Goal: Task Accomplishment & Management: Use online tool/utility

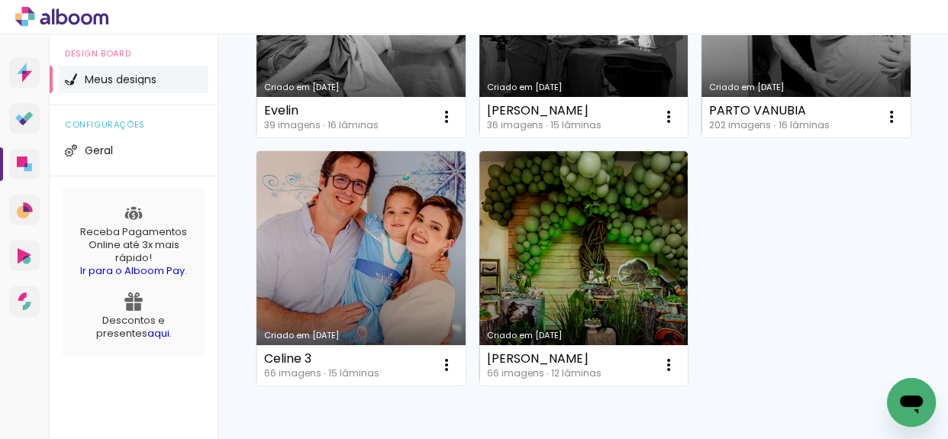
scroll to position [416, 0]
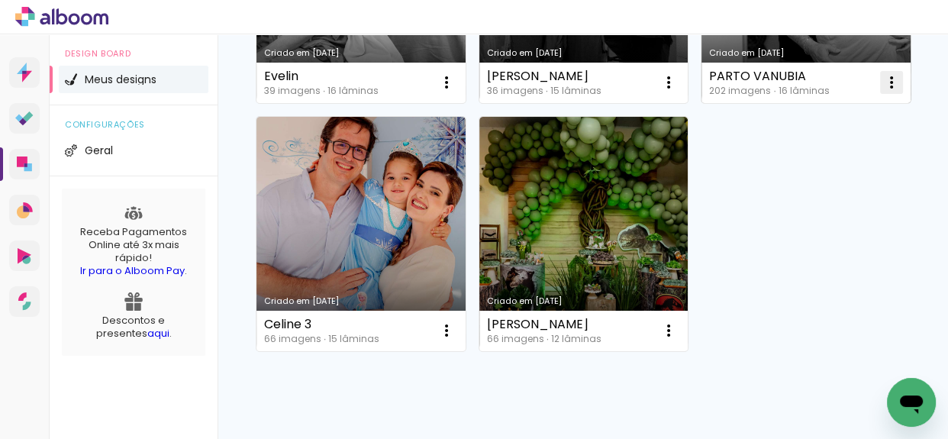
click at [445, 92] on iron-icon at bounding box center [446, 82] width 18 height 18
click at [405, 367] on paper-item "Abrir" at bounding box center [384, 365] width 153 height 31
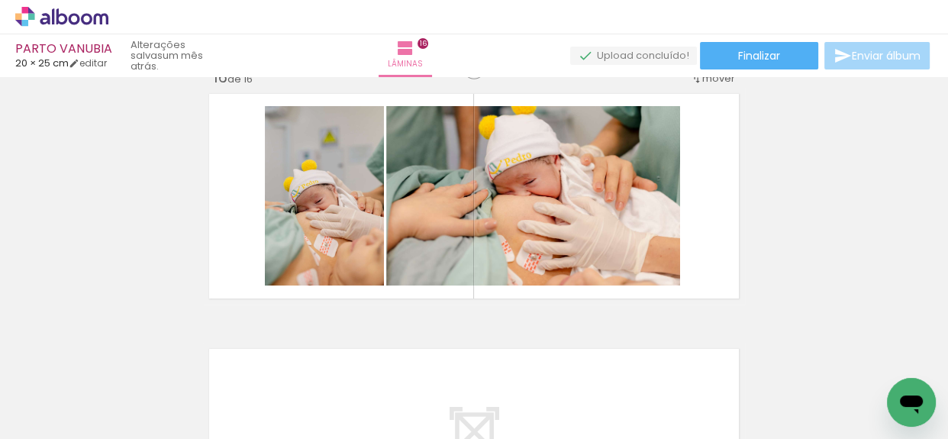
scroll to position [3848, 0]
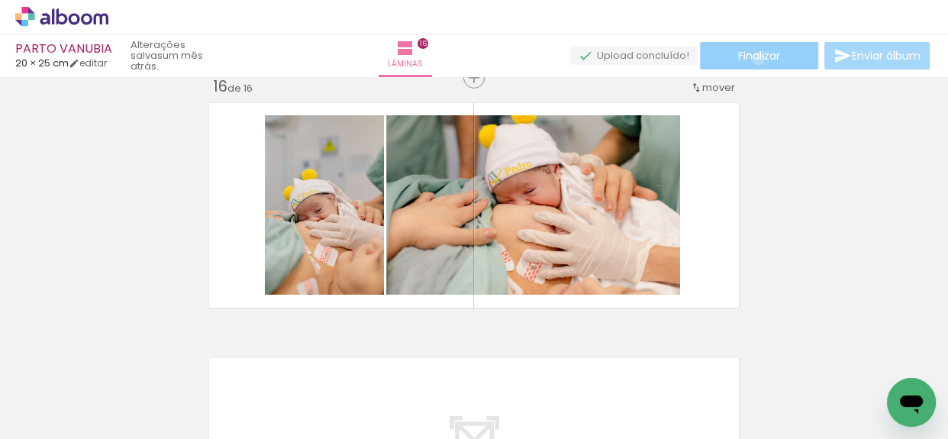
click at [753, 58] on span "Finalizar" at bounding box center [759, 55] width 42 height 11
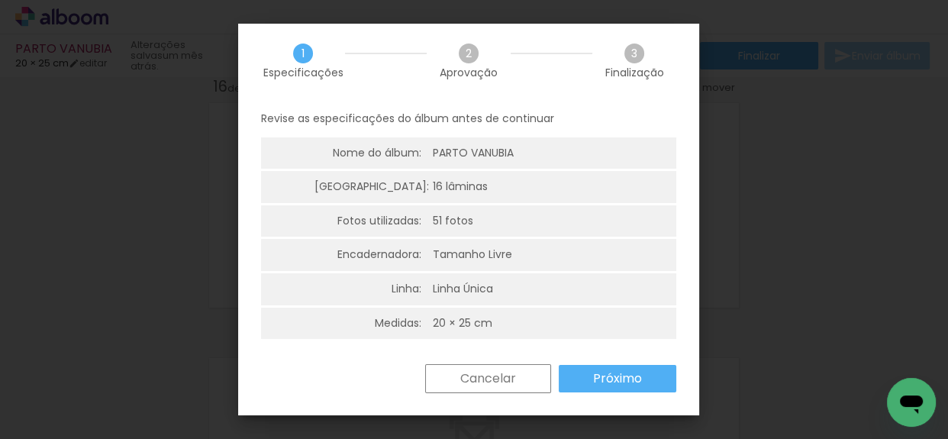
scroll to position [4, 0]
click at [0, 0] on slot "Próximo" at bounding box center [0, 0] width 0 height 0
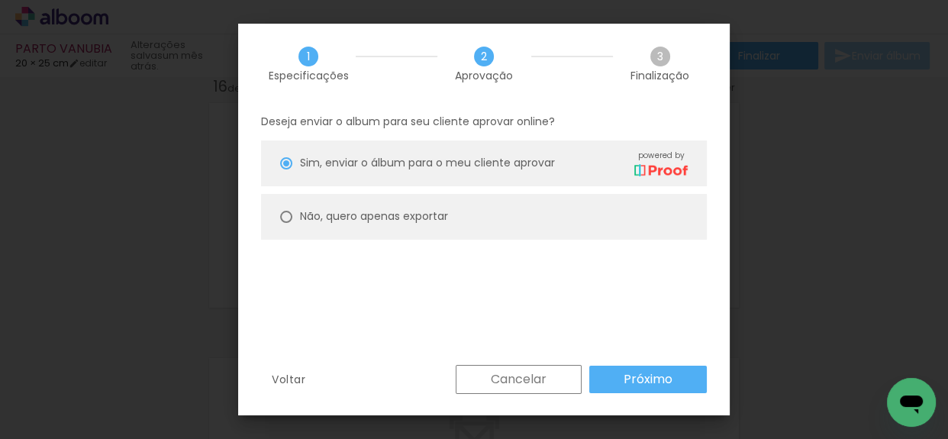
click at [0, 0] on slot "Não, quero apenas exportar" at bounding box center [0, 0] width 0 height 0
type paper-radio-button "on"
click at [0, 0] on slot "Próximo" at bounding box center [0, 0] width 0 height 0
type input "Alta, 300 DPI"
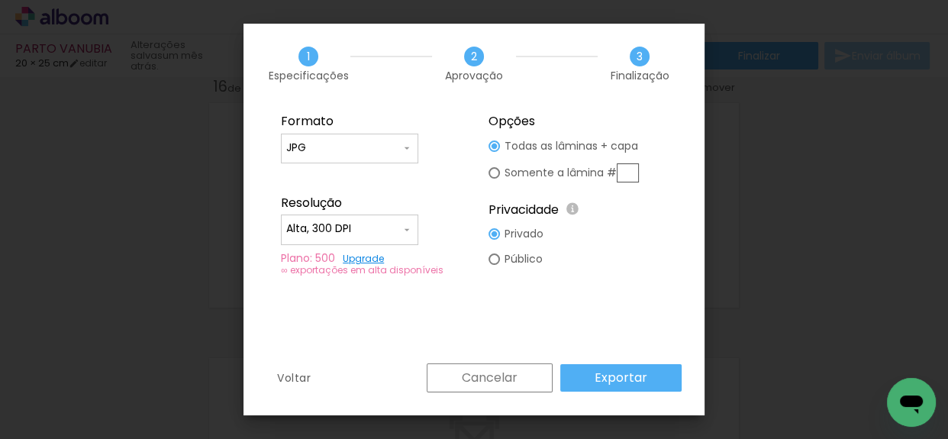
click at [665, 381] on paper-button "Exportar" at bounding box center [620, 377] width 121 height 27
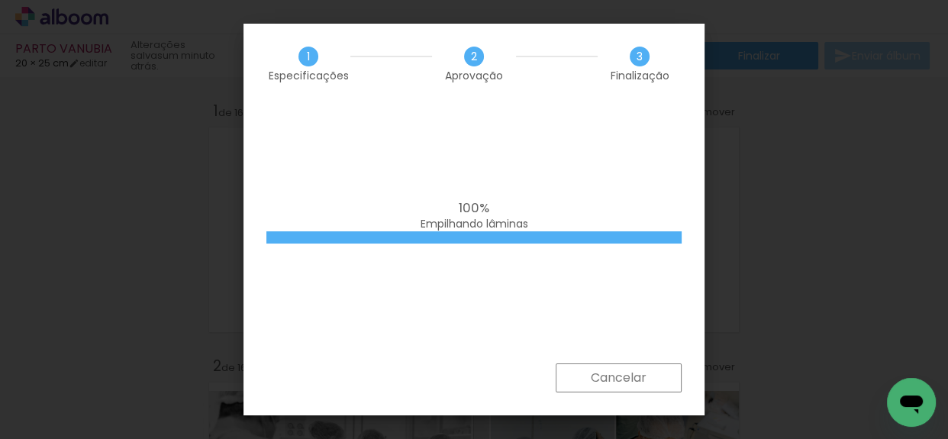
scroll to position [3848, 0]
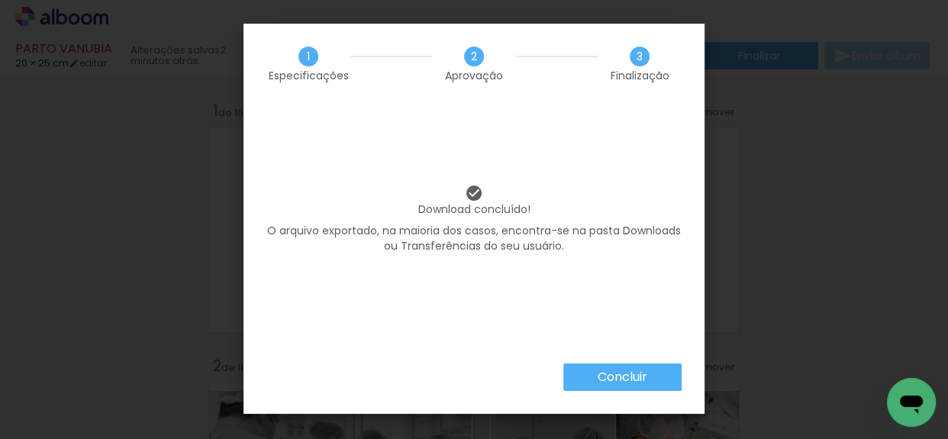
scroll to position [3848, 0]
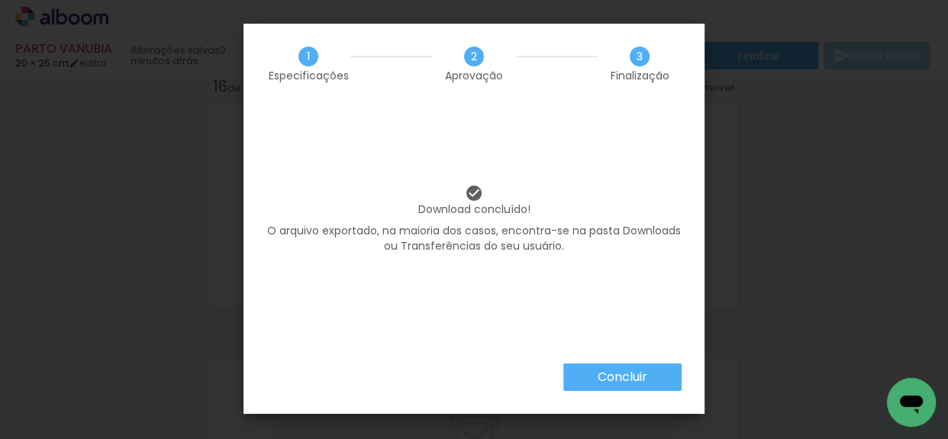
click at [0, 0] on slot "Concluir" at bounding box center [0, 0] width 0 height 0
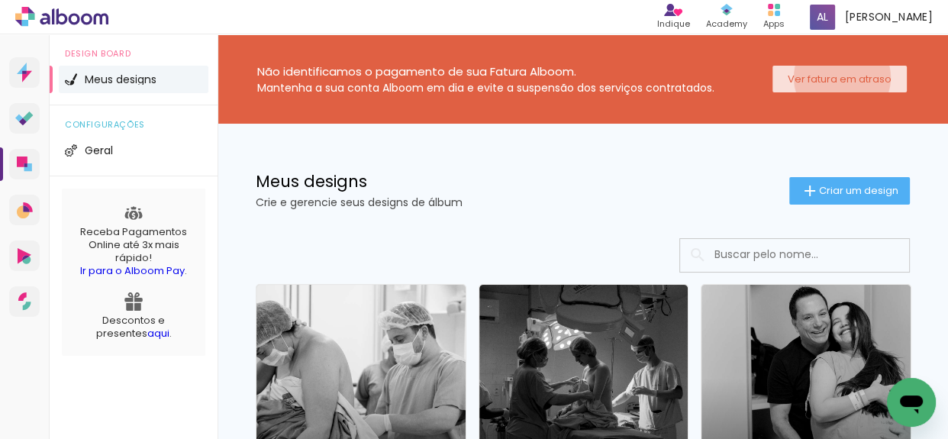
click at [0, 0] on slot "Ver fatura em atraso" at bounding box center [0, 0] width 0 height 0
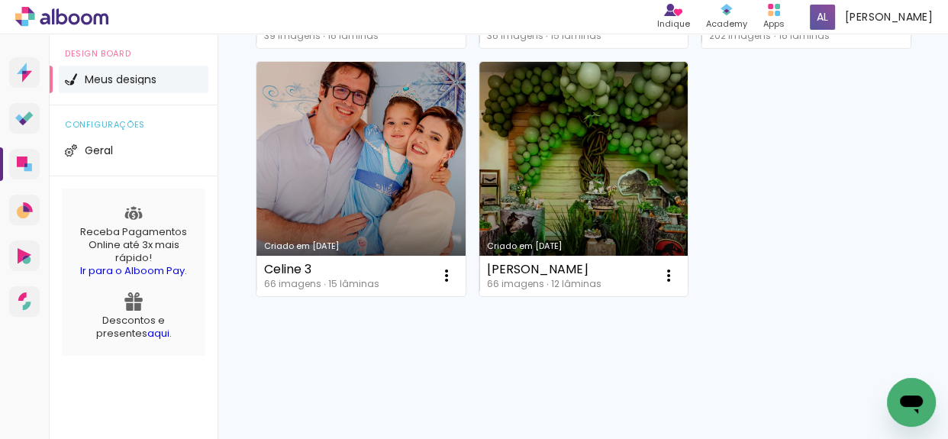
scroll to position [555, 0]
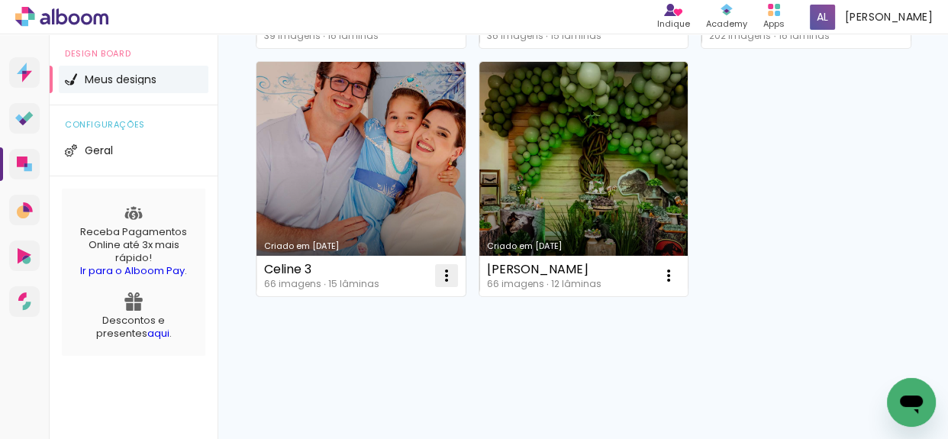
click at [456, 37] on iron-icon at bounding box center [446, 27] width 18 height 18
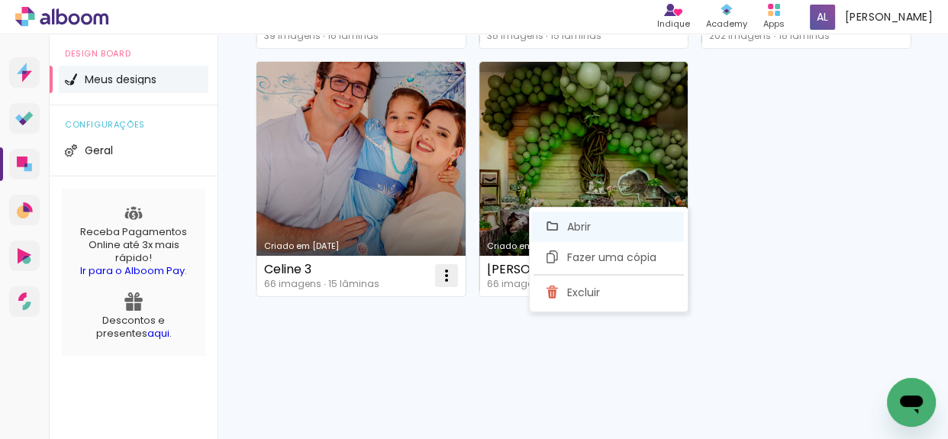
click at [633, 232] on paper-item "Abrir" at bounding box center [607, 226] width 153 height 31
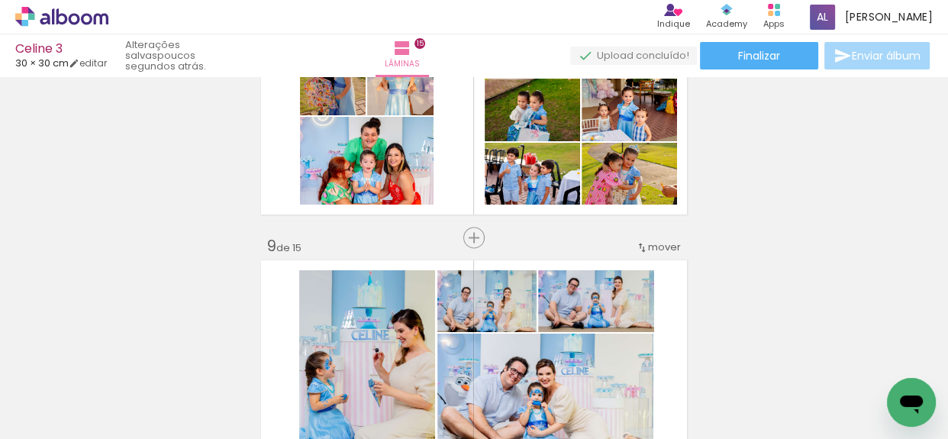
scroll to position [1942, 0]
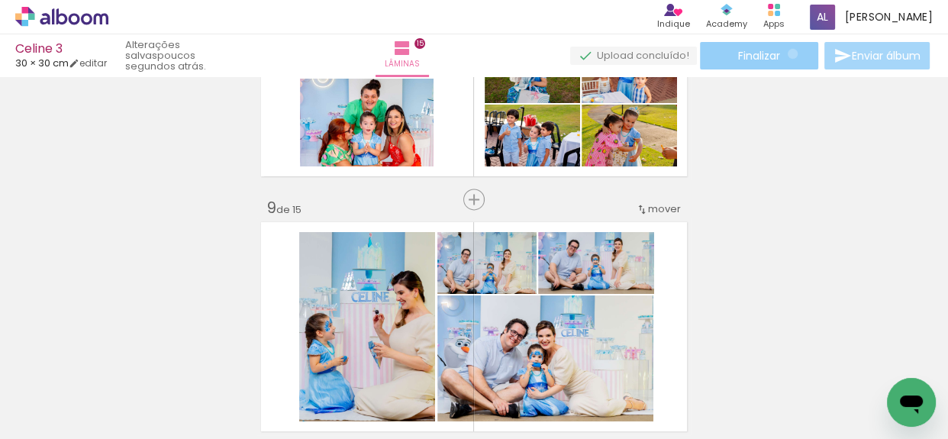
click at [787, 53] on paper-button "Finalizar" at bounding box center [759, 55] width 118 height 27
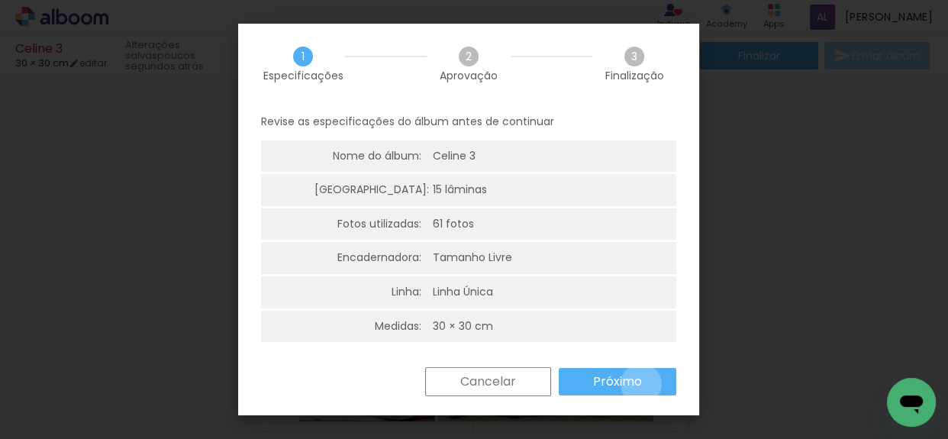
click at [641, 384] on paper-button "Próximo" at bounding box center [618, 381] width 118 height 27
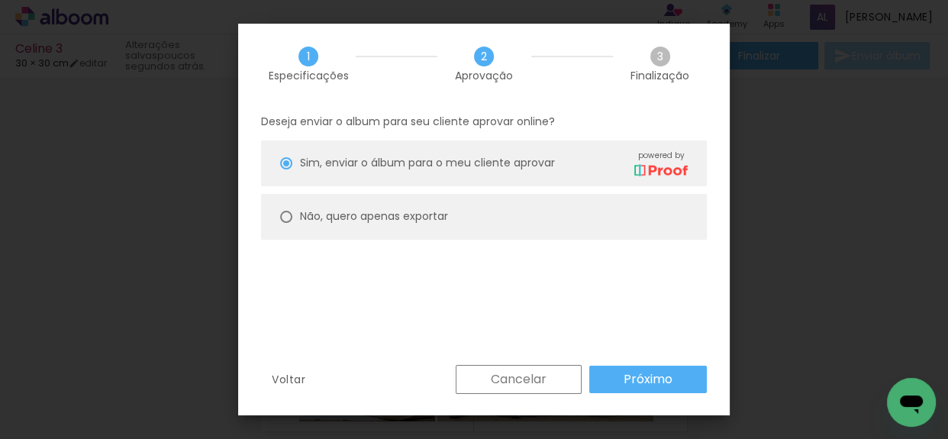
click at [487, 218] on paper-radio-button "Não, quero apenas exportar" at bounding box center [484, 217] width 446 height 46
type paper-radio-button "on"
click at [0, 0] on slot "Próximo" at bounding box center [0, 0] width 0 height 0
type input "Alta, 300 DPI"
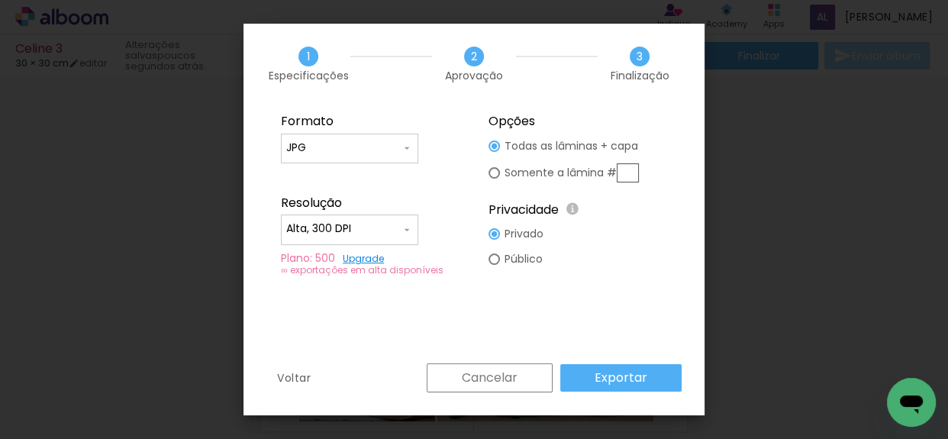
click at [0, 0] on slot "Exportar" at bounding box center [0, 0] width 0 height 0
